Goal: Task Accomplishment & Management: Use online tool/utility

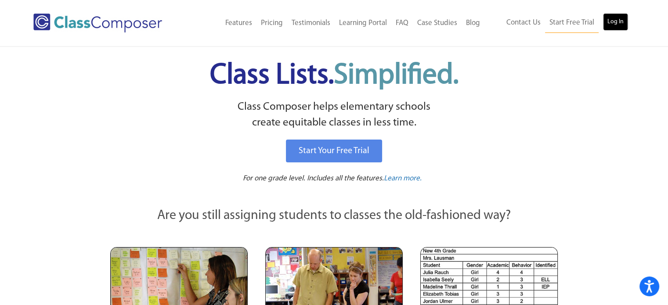
click at [604, 20] on link "Log In" at bounding box center [615, 22] width 25 height 18
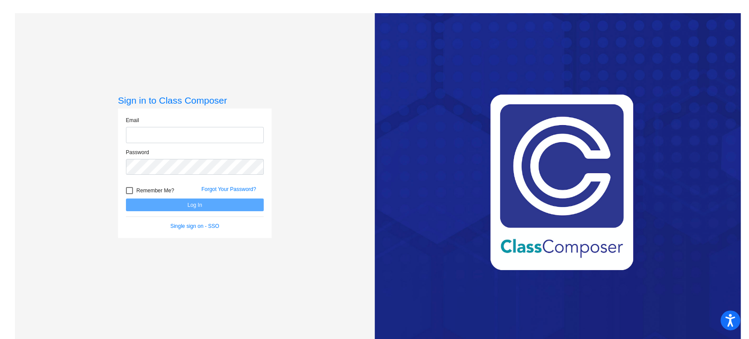
type input "[PERSON_NAME][EMAIL_ADDRESS][PERSON_NAME][DOMAIN_NAME]"
click at [176, 203] on button "Log In" at bounding box center [195, 204] width 138 height 13
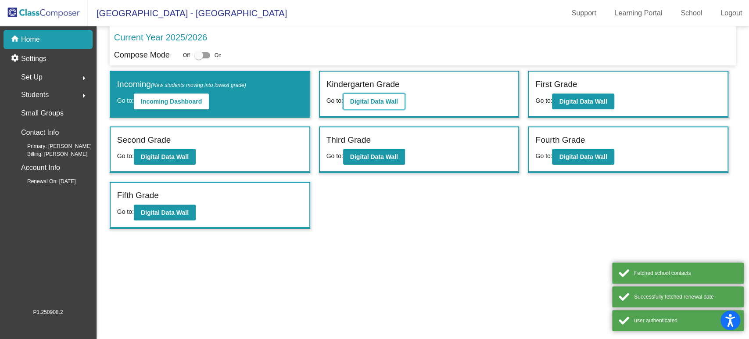
click at [403, 100] on button "Digital Data Wall" at bounding box center [374, 101] width 62 height 16
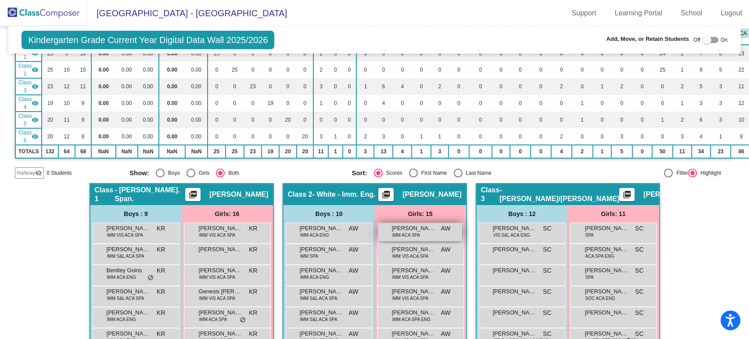
scroll to position [244, 0]
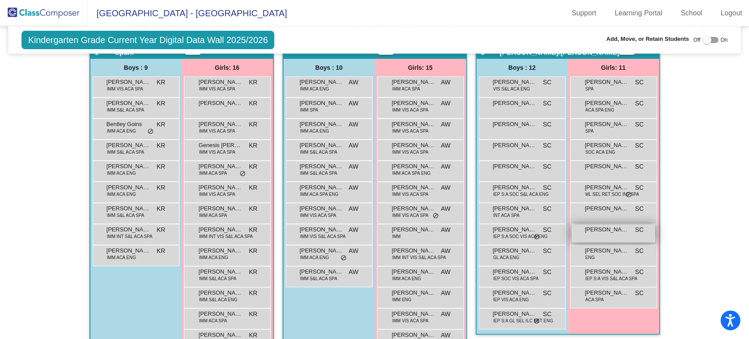
click at [595, 237] on div "[PERSON_NAME] SC lock do_not_disturb_alt" at bounding box center [613, 233] width 84 height 18
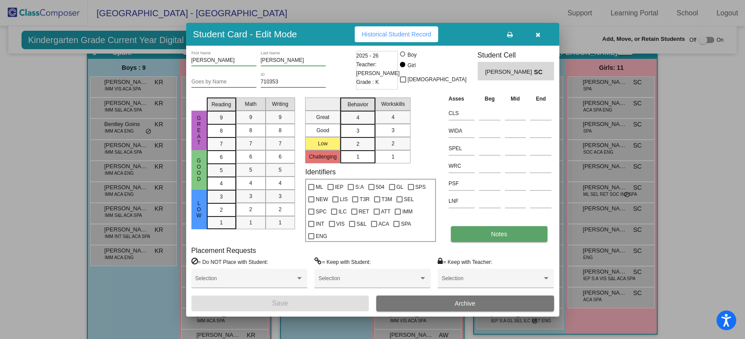
click at [512, 240] on button "Notes" at bounding box center [499, 234] width 97 height 16
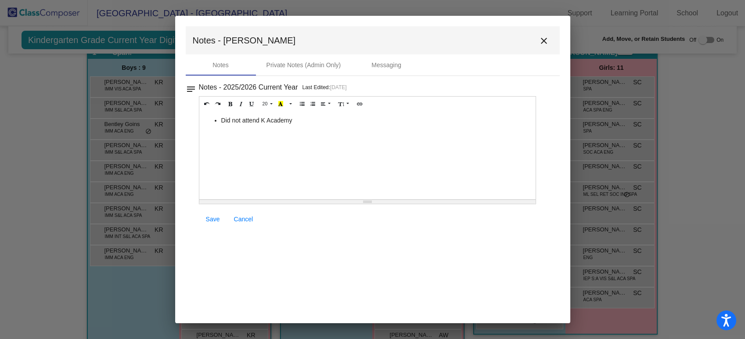
click at [543, 39] on mat-icon "close" at bounding box center [544, 41] width 11 height 11
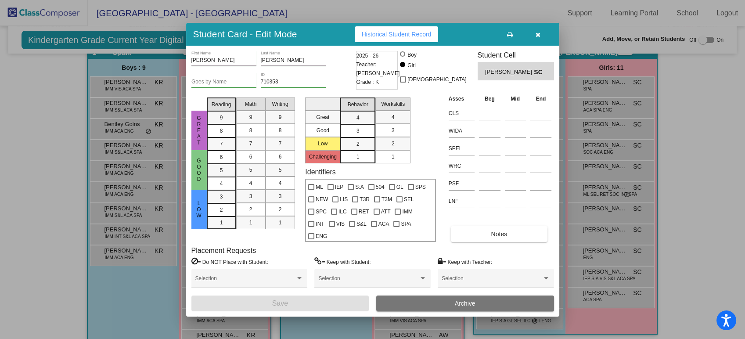
click at [539, 33] on icon "button" at bounding box center [537, 35] width 5 height 6
